Goal: Navigation & Orientation: Go to known website

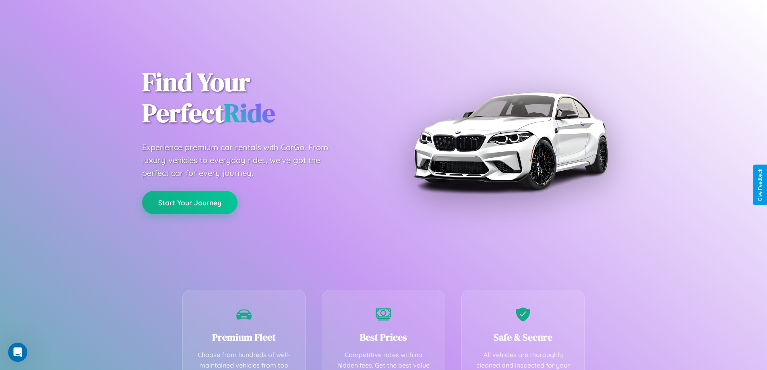
click at [190, 202] on button "Start Your Journey" at bounding box center [189, 202] width 95 height 23
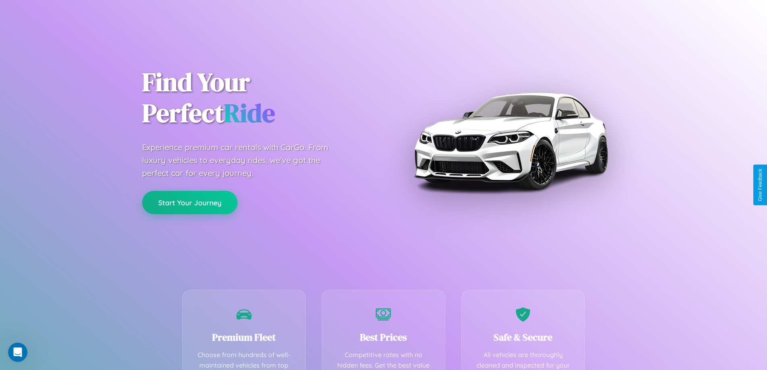
click at [190, 202] on button "Start Your Journey" at bounding box center [189, 202] width 95 height 23
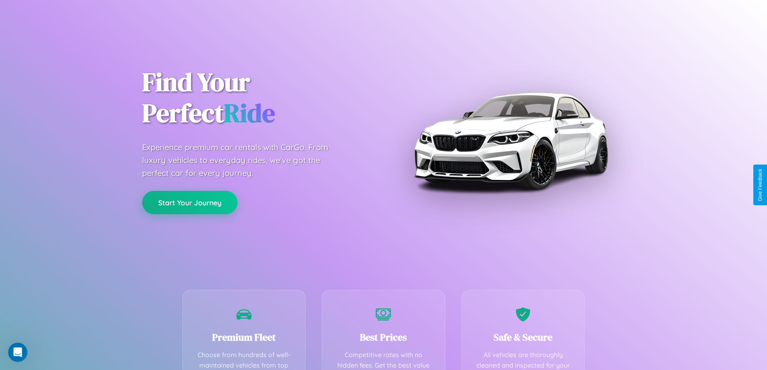
click at [190, 202] on button "Start Your Journey" at bounding box center [189, 202] width 95 height 23
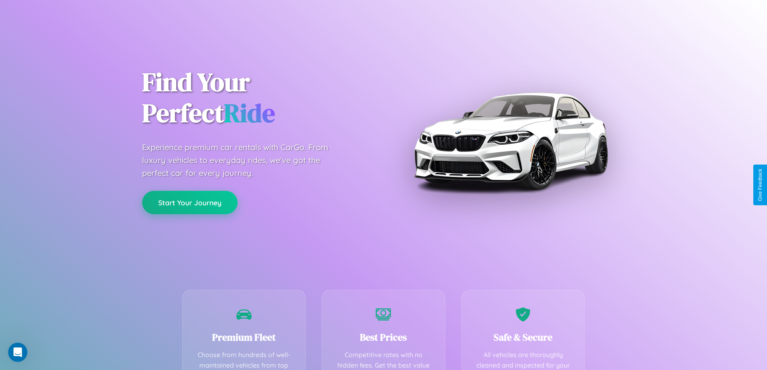
click at [190, 202] on button "Start Your Journey" at bounding box center [189, 202] width 95 height 23
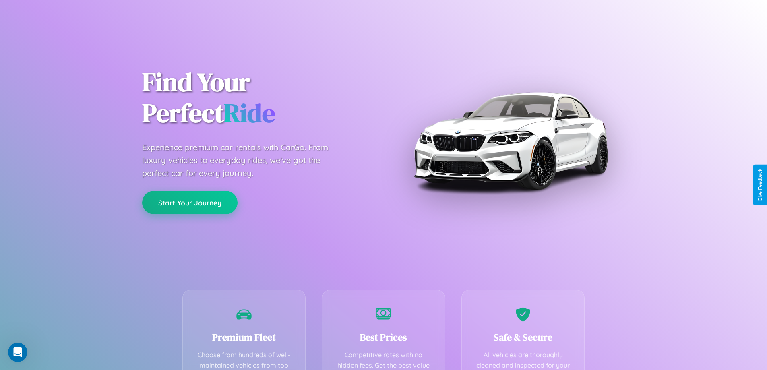
click at [190, 202] on button "Start Your Journey" at bounding box center [189, 202] width 95 height 23
